Goal: Find specific page/section: Find specific page/section

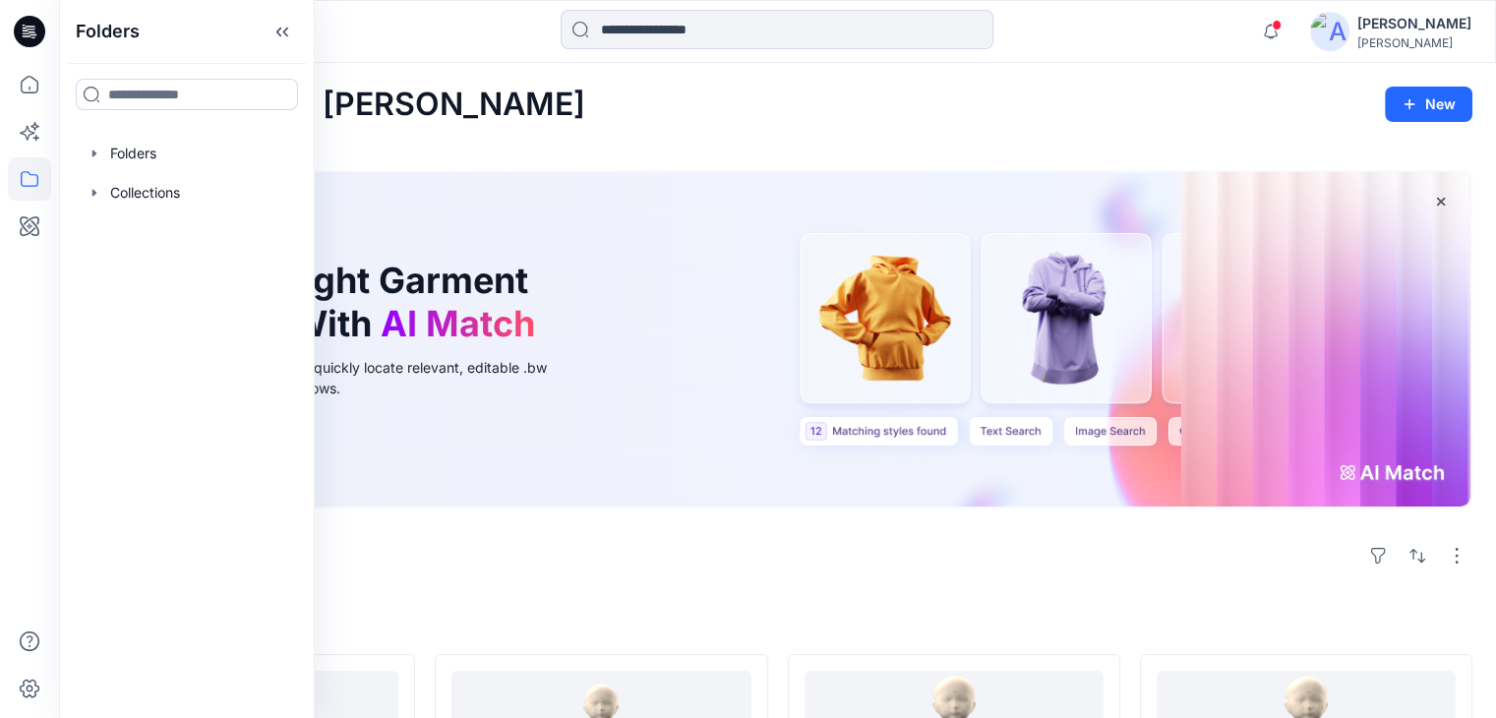
click at [169, 147] on div at bounding box center [187, 153] width 224 height 39
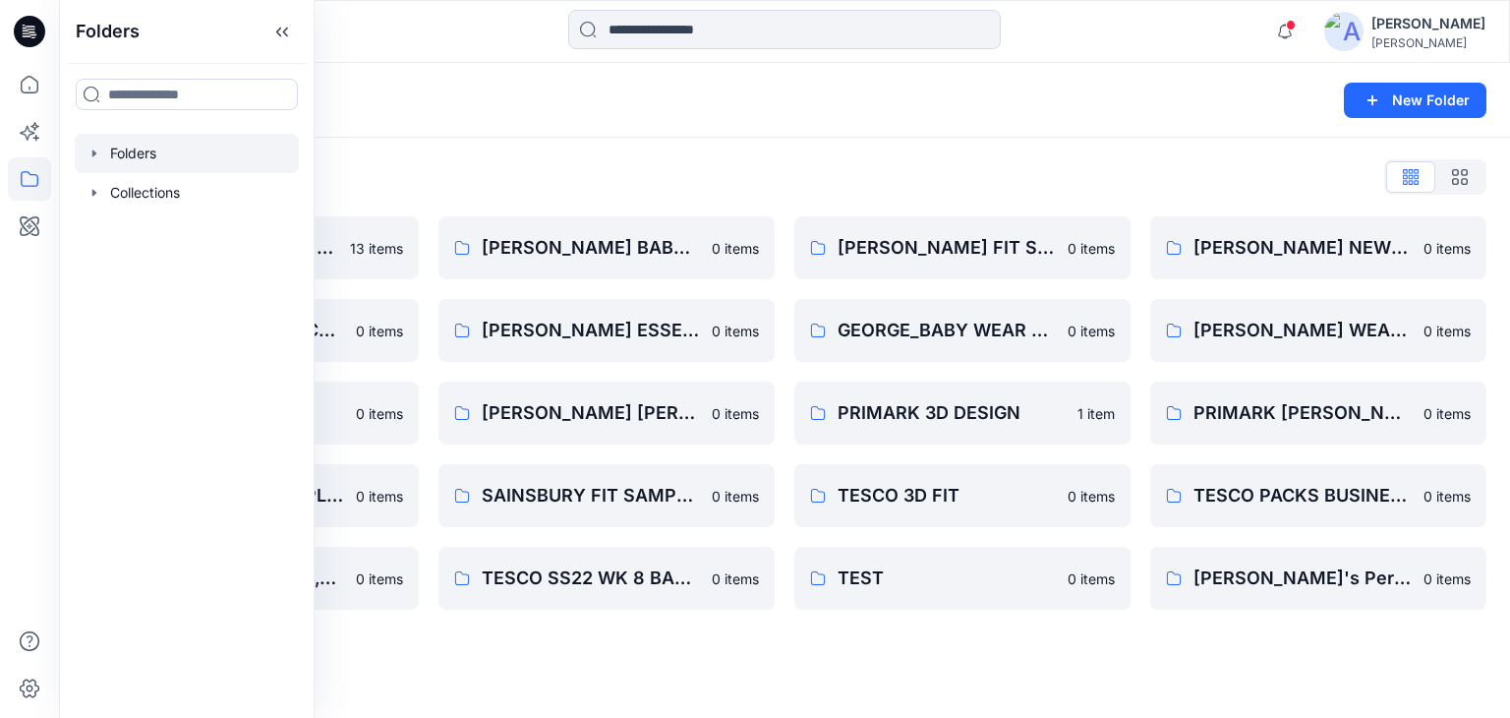
click at [401, 18] on div at bounding box center [240, 31] width 363 height 43
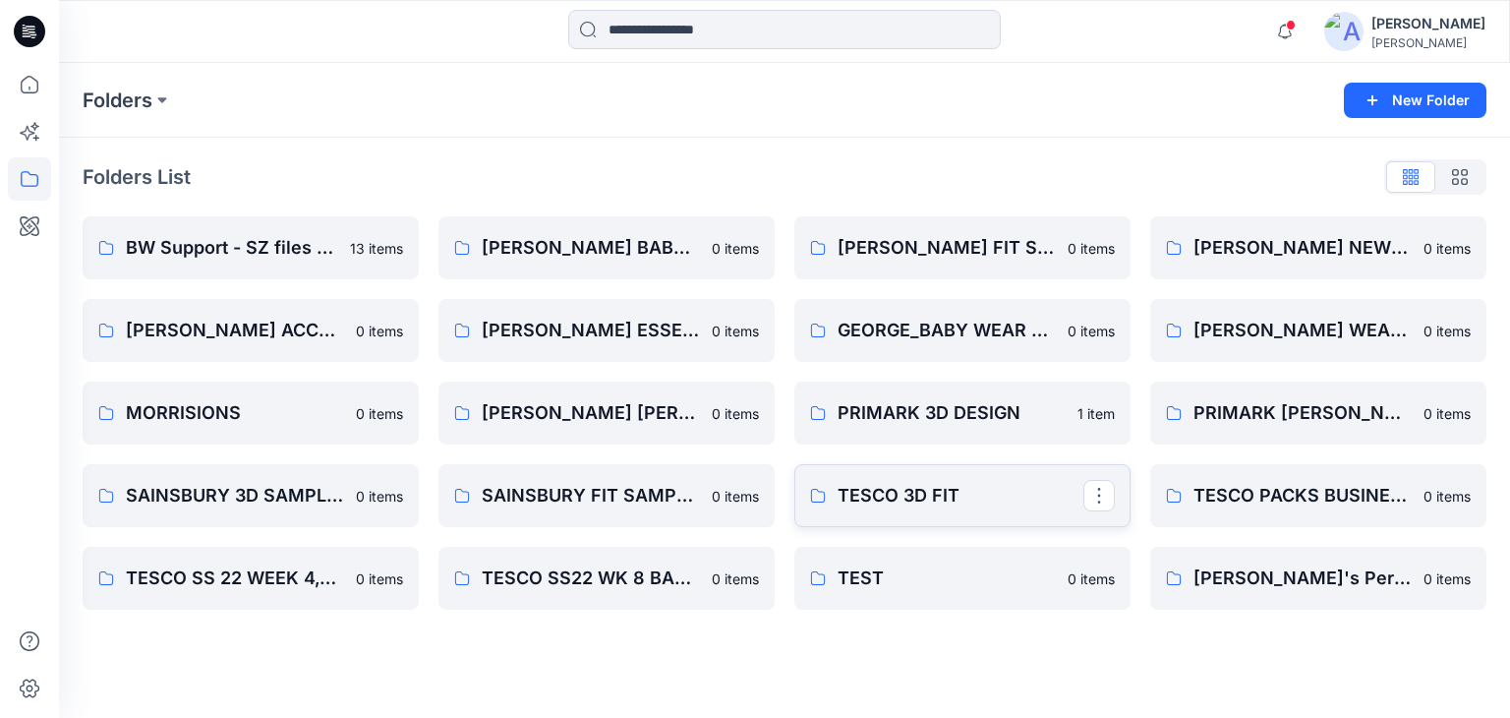
click at [865, 497] on p "TESCO 3D FIT" at bounding box center [961, 496] width 246 height 28
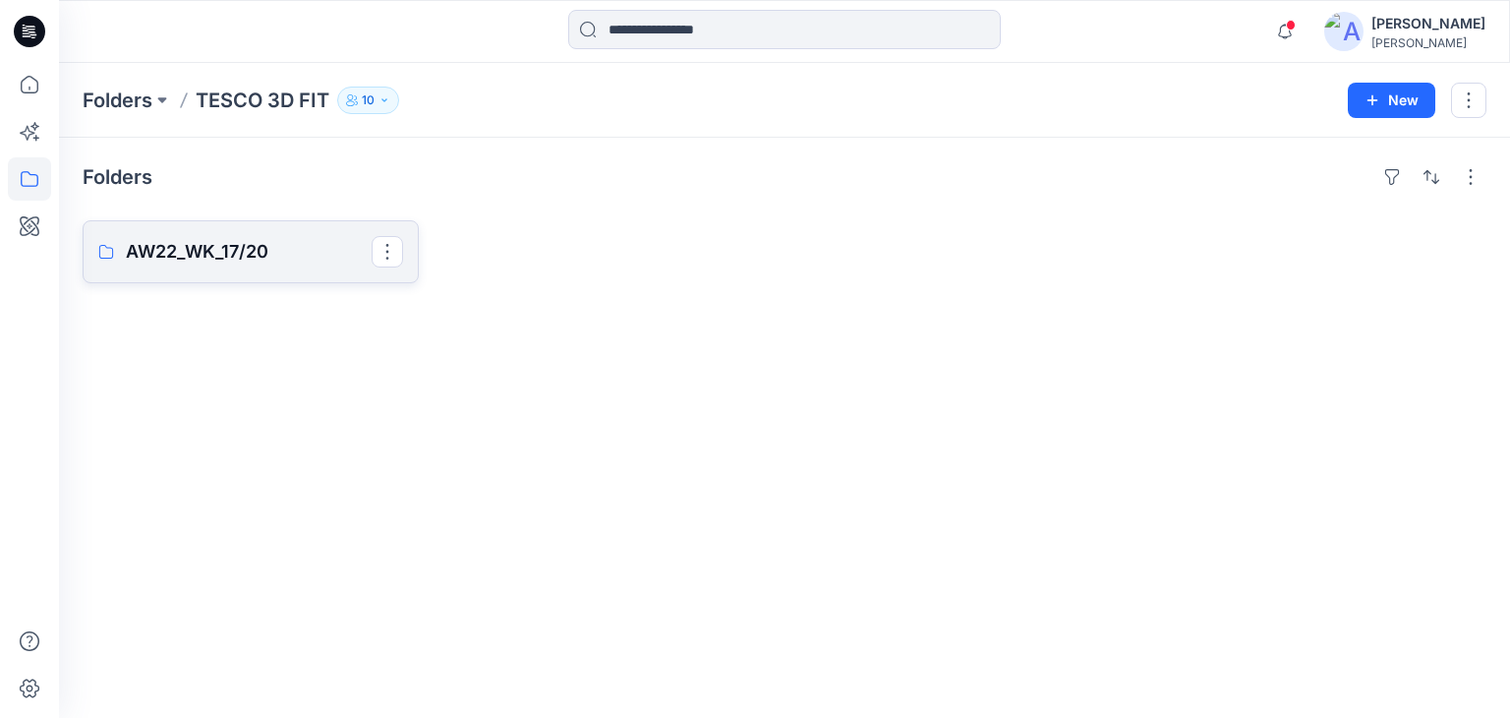
click at [226, 245] on p "AW22_WK_17/20" at bounding box center [249, 252] width 246 height 28
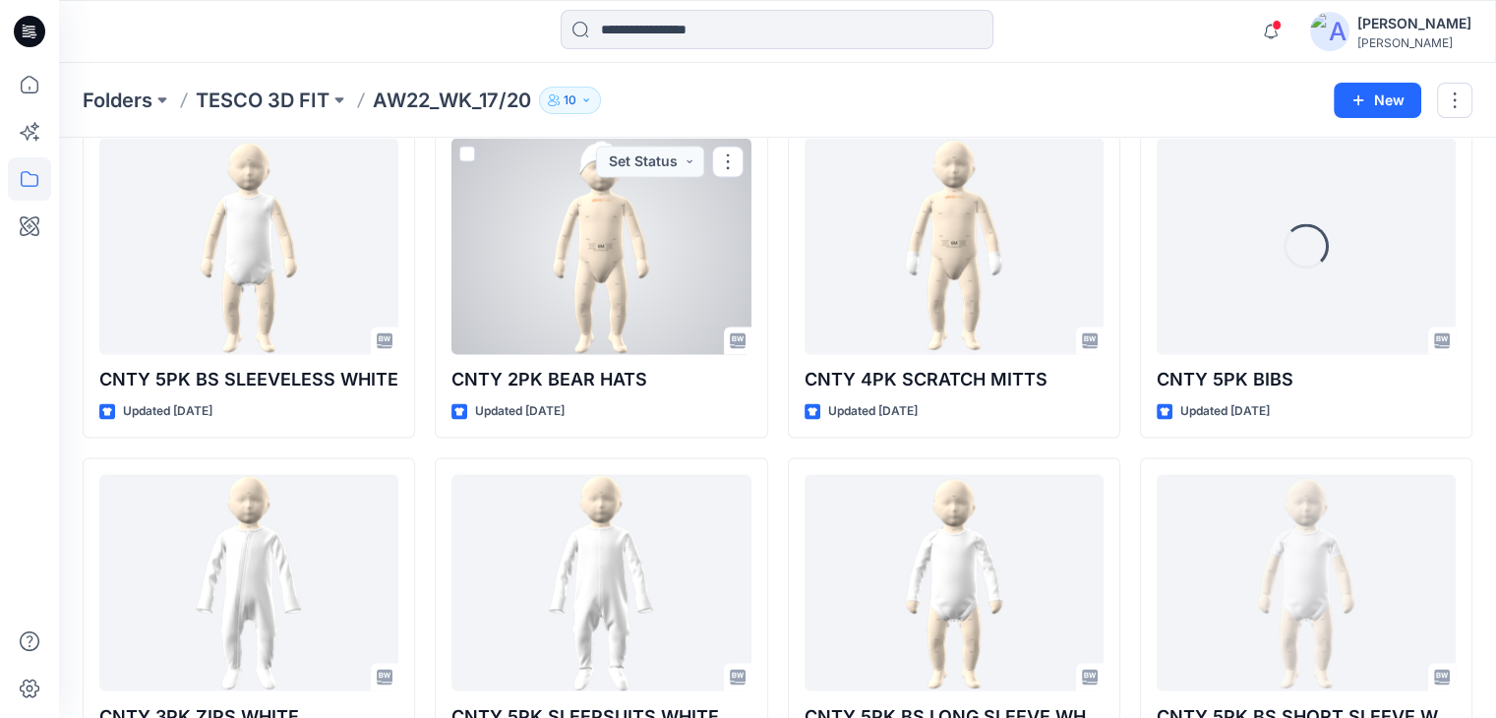
scroll to position [3293, 0]
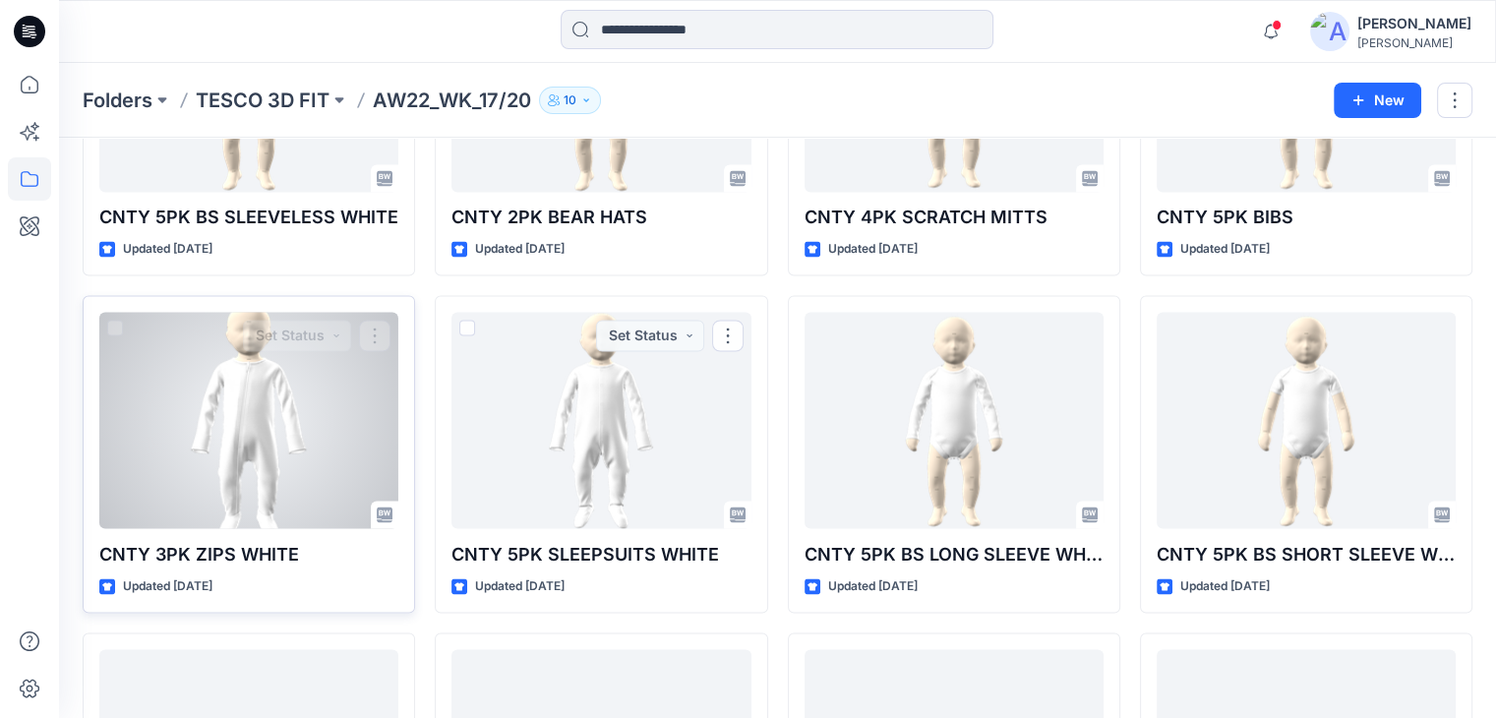
click at [292, 453] on div at bounding box center [248, 420] width 299 height 216
